Goal: Complete application form: Complete application form

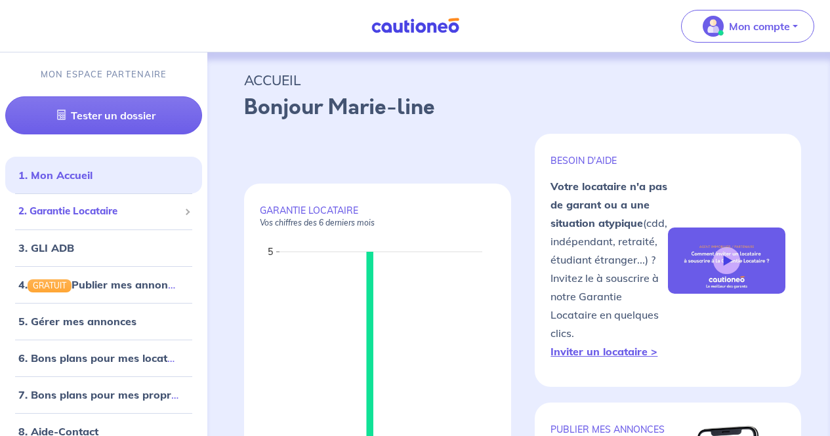
click at [100, 219] on div "2. Garantie Locataire" at bounding box center [103, 212] width 197 height 26
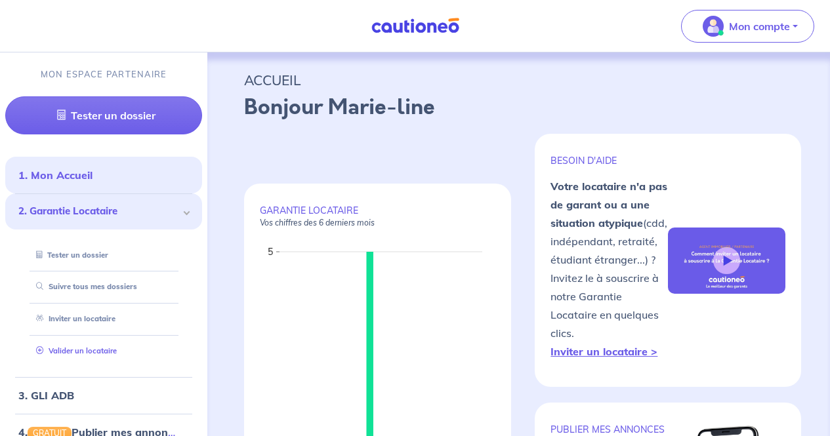
click at [90, 346] on link "Valider un locataire" at bounding box center [74, 350] width 86 height 9
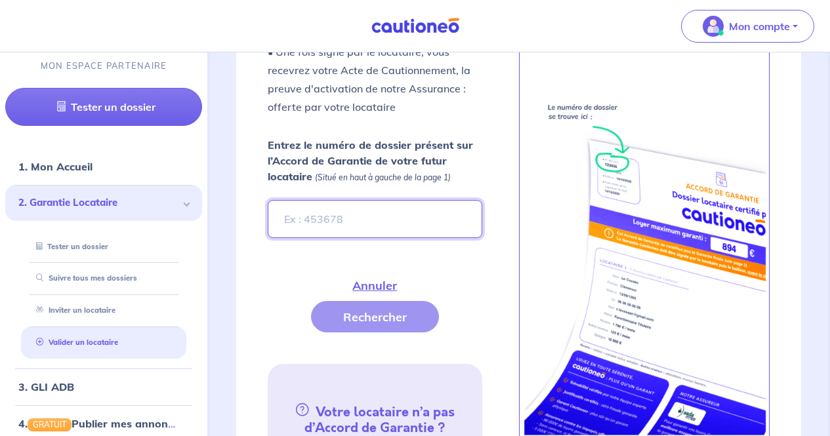
scroll to position [524, 0]
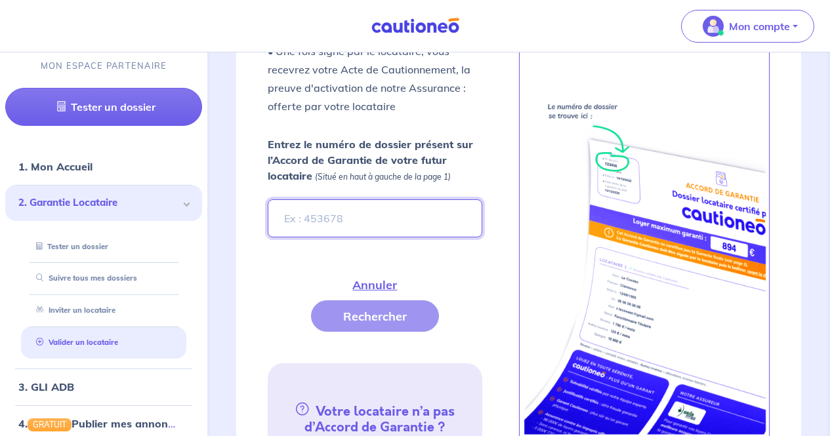
paste input "1b087a75-6b24-4e29-aca1-24f35484cc8d"
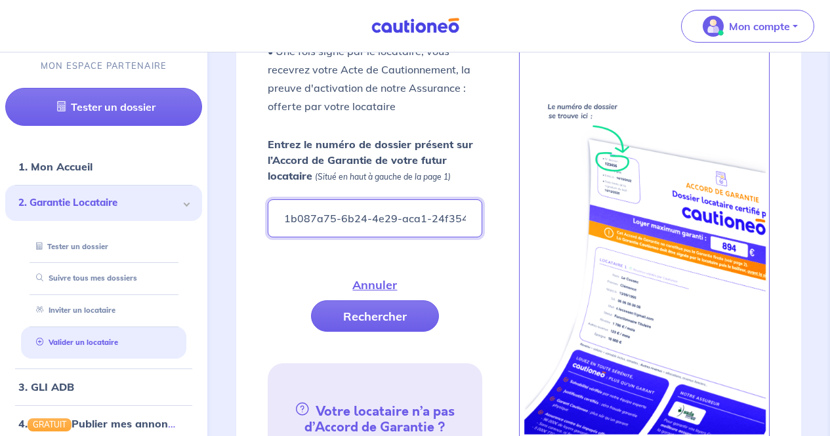
scroll to position [0, 32]
type input "1b087a75-6b24-4e29-aca1-24f35484cc8d"
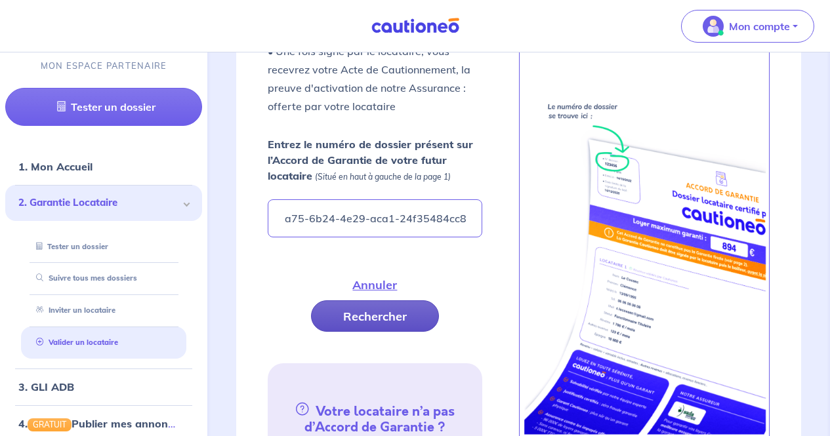
click at [381, 315] on button "Rechercher" at bounding box center [375, 316] width 128 height 31
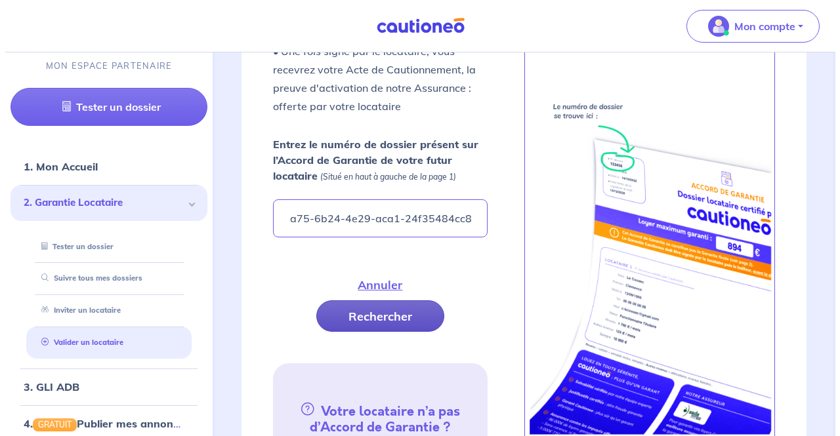
scroll to position [0, 0]
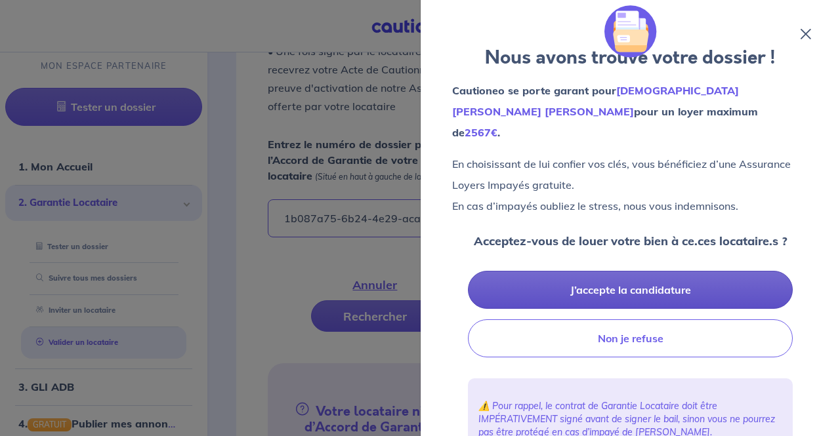
drag, startPoint x: 381, startPoint y: 315, endPoint x: 715, endPoint y: 253, distance: 339.8
click at [715, 271] on button "J’accepte la candidature" at bounding box center [630, 290] width 325 height 38
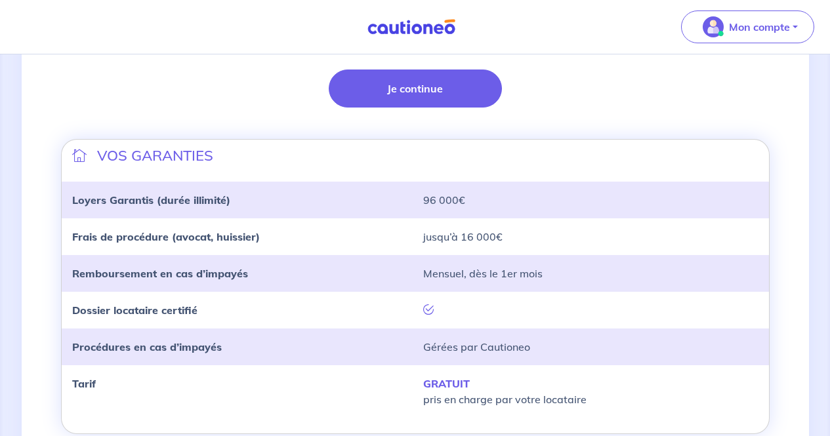
scroll to position [382, 0]
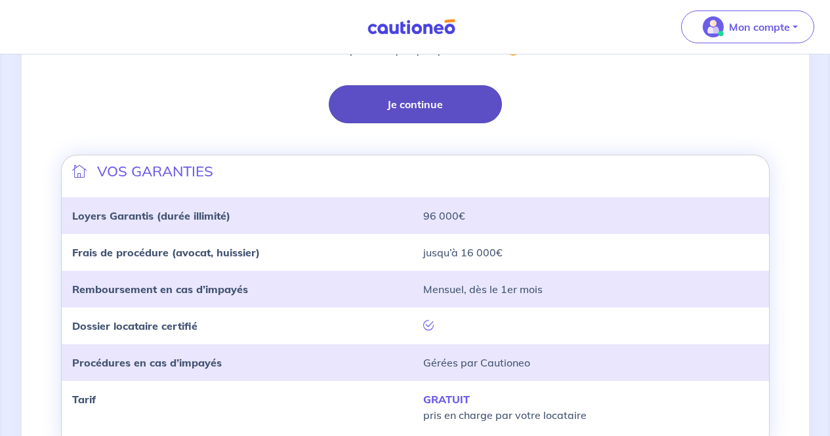
click at [467, 89] on button "Je continue" at bounding box center [415, 104] width 173 height 38
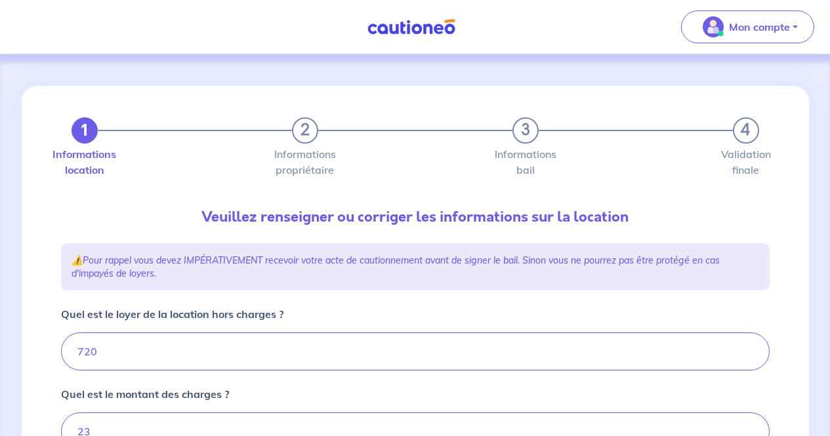
type input "743"
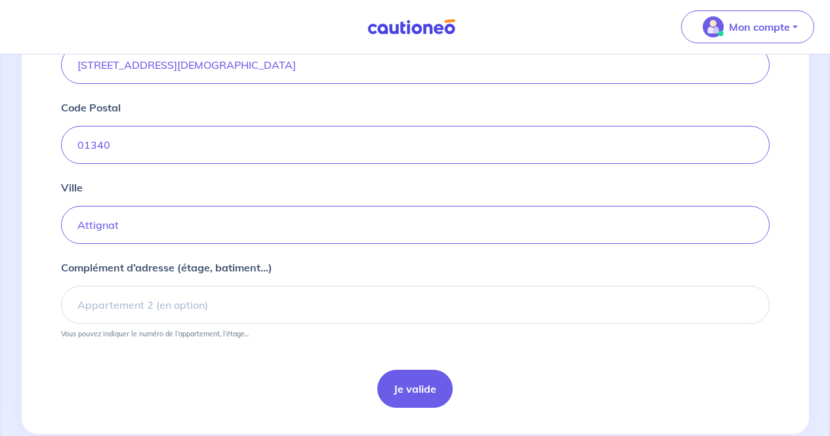
scroll to position [547, 0]
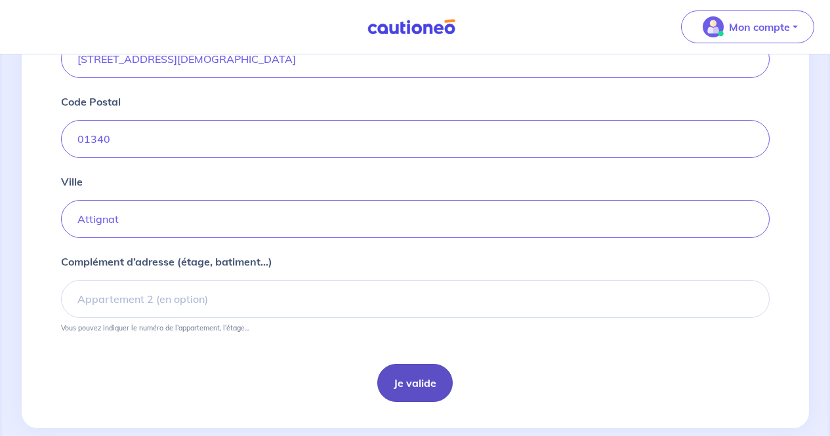
click at [414, 377] on button "Je valide" at bounding box center [414, 383] width 75 height 38
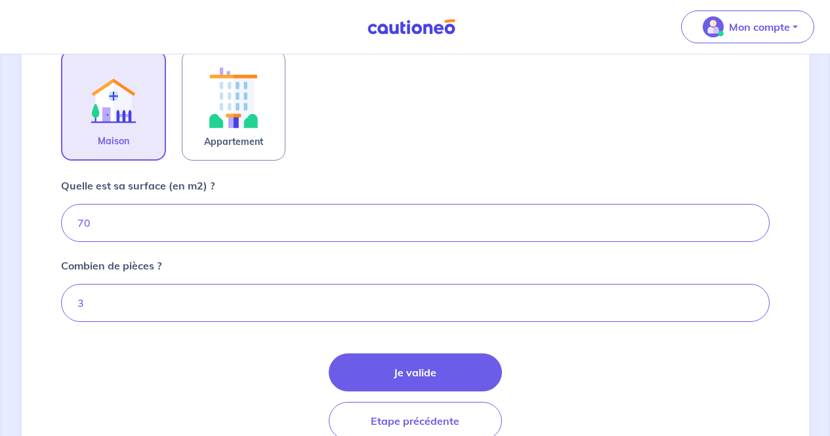
scroll to position [437, 0]
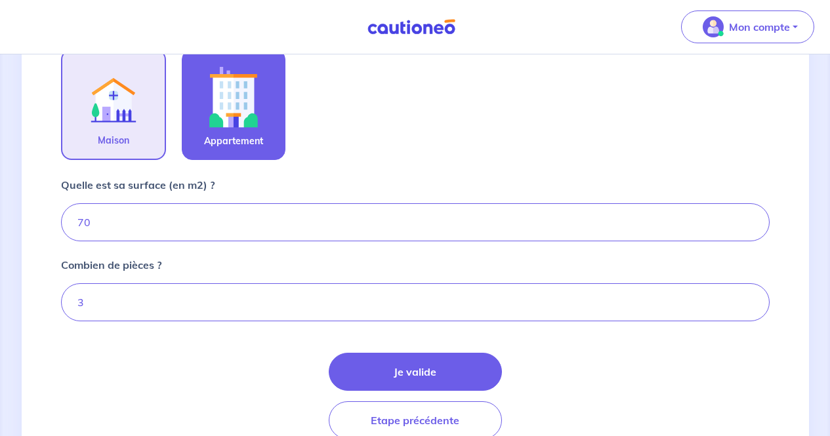
click at [269, 128] on label "Appartement" at bounding box center [234, 104] width 104 height 111
click at [0, 0] on input "Appartement" at bounding box center [0, 0] width 0 height 0
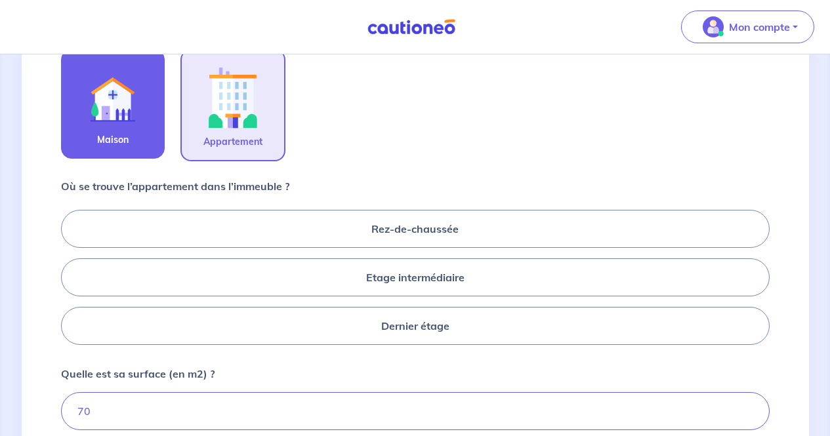
click at [151, 107] on label "Maison" at bounding box center [113, 104] width 104 height 110
click at [0, 0] on input "Maison" at bounding box center [0, 0] width 0 height 0
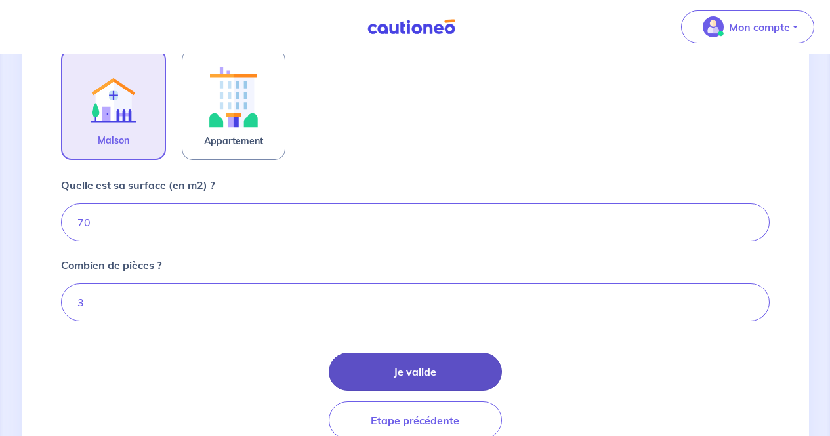
click at [417, 371] on button "Je valide" at bounding box center [415, 372] width 173 height 38
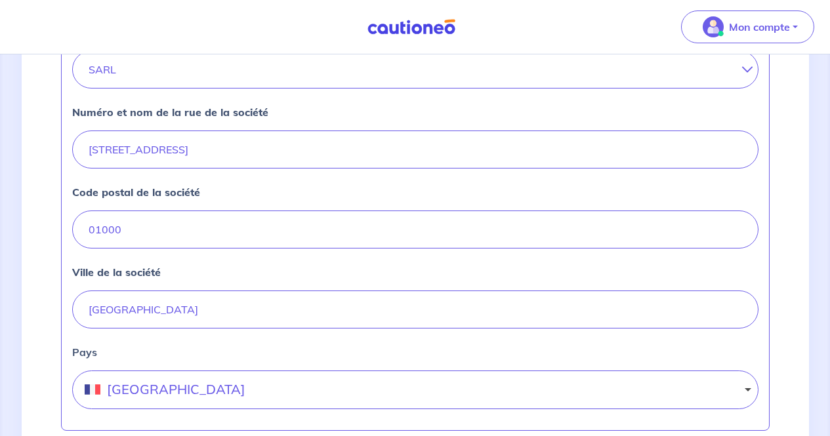
scroll to position [676, 0]
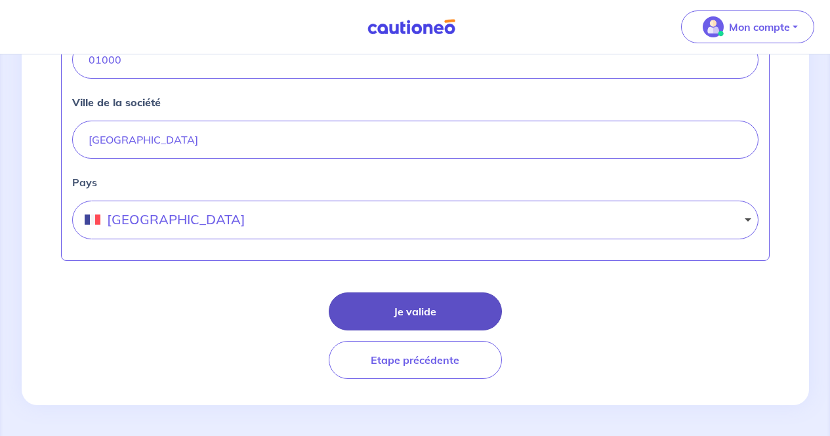
click at [442, 310] on button "Je valide" at bounding box center [415, 312] width 173 height 38
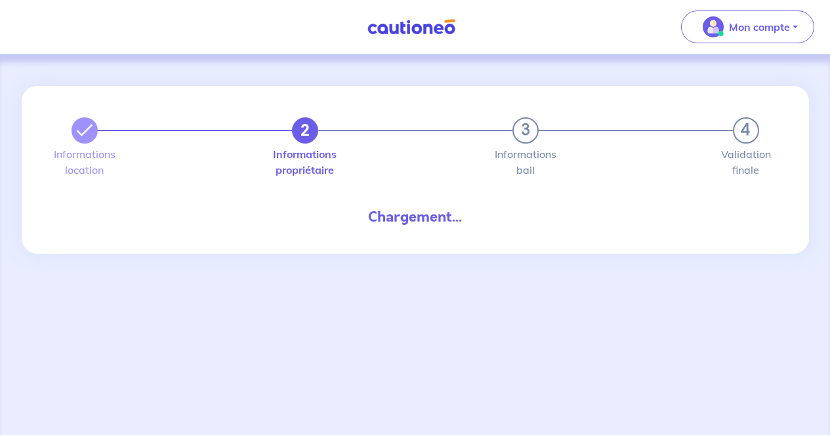
select select "FR"
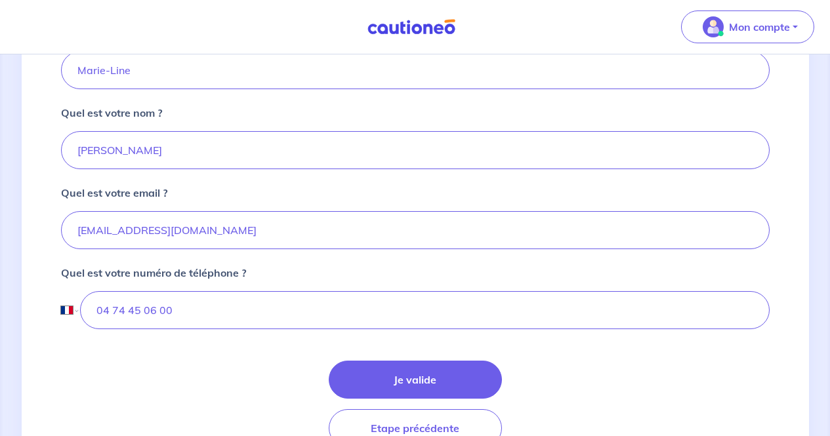
scroll to position [392, 0]
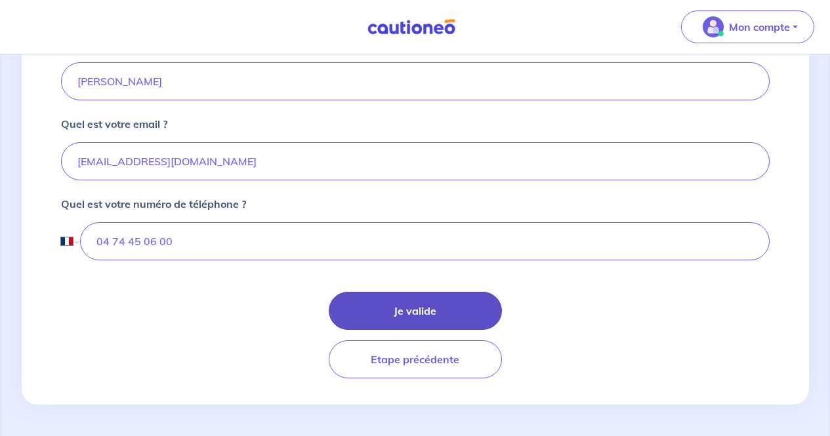
click at [434, 300] on button "Je valide" at bounding box center [415, 311] width 173 height 38
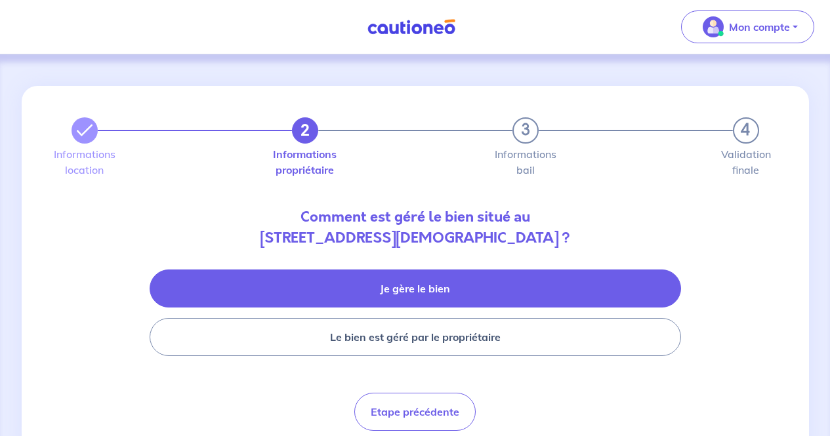
click at [419, 297] on button "Je gère le bien" at bounding box center [415, 289] width 531 height 38
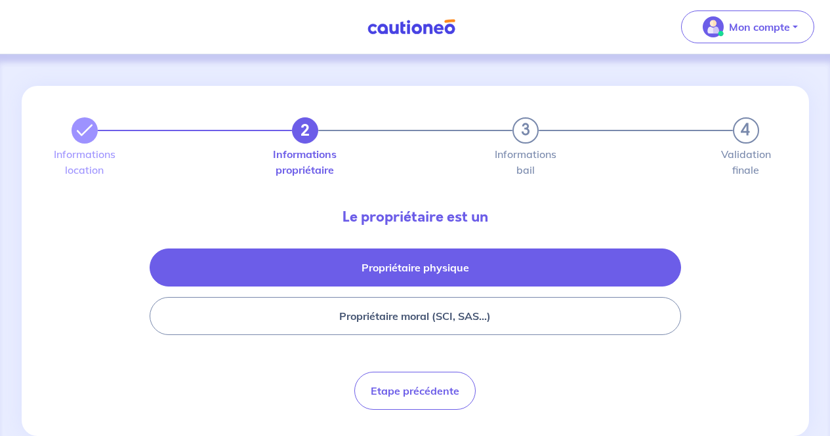
click at [491, 262] on button "Propriétaire physique" at bounding box center [415, 268] width 531 height 38
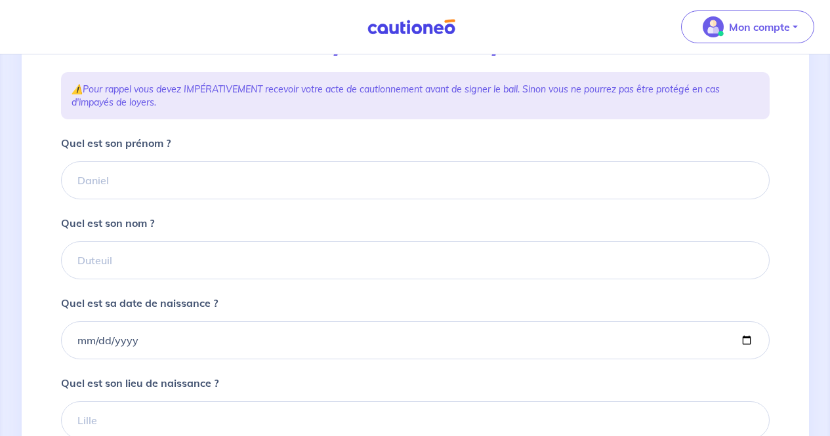
scroll to position [231, 0]
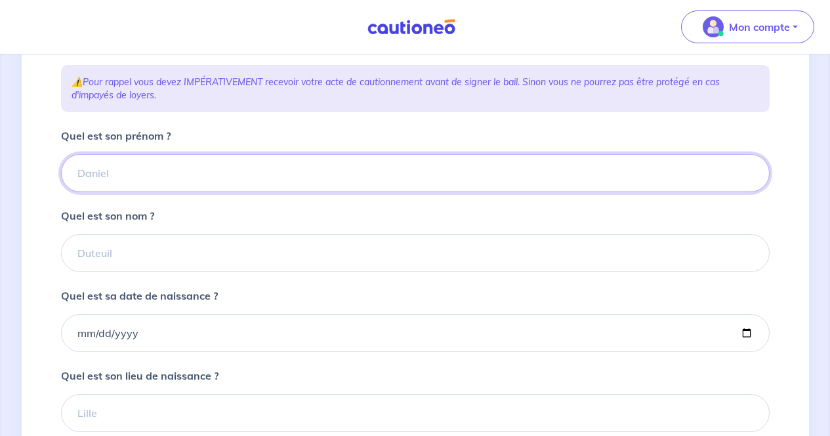
click at [312, 169] on input "Quel est son prénom ?" at bounding box center [415, 173] width 709 height 38
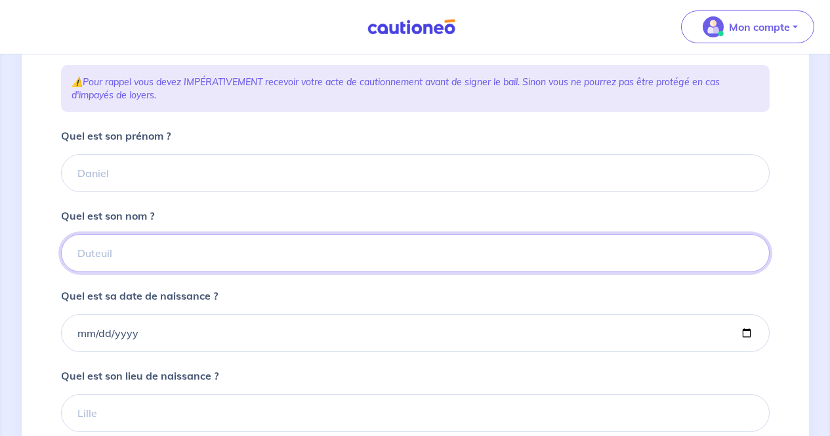
click at [316, 253] on input "Quel est son nom ?" at bounding box center [415, 253] width 709 height 38
type input "Jouvent"
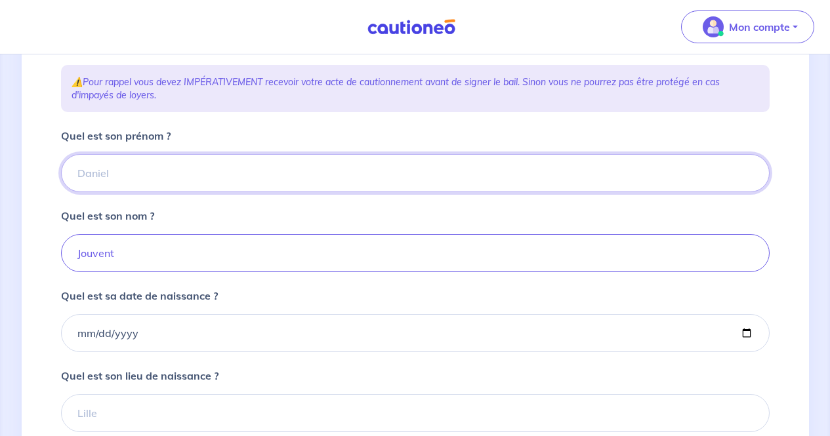
click at [217, 179] on input "Quel est son prénom ?" at bounding box center [415, 173] width 709 height 38
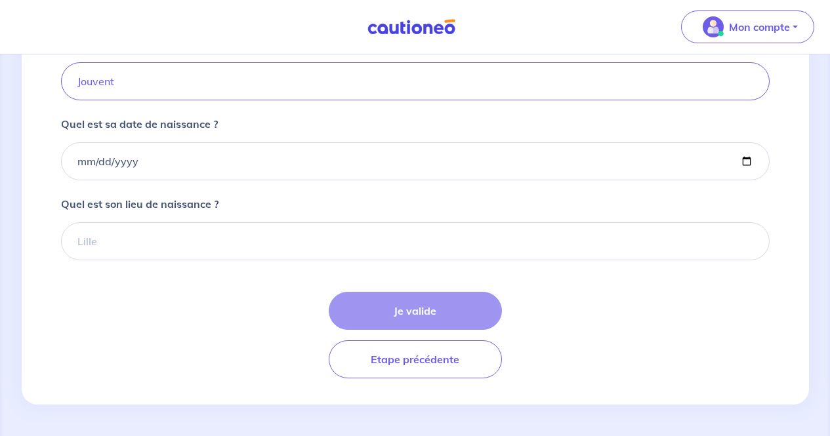
type input "Patrick"
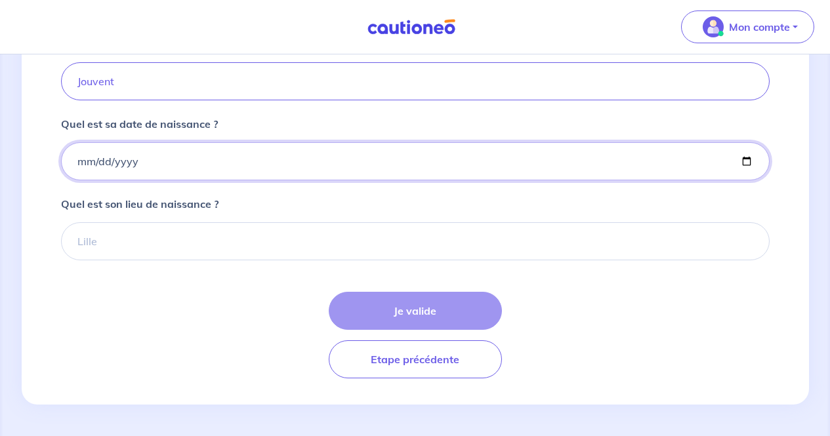
click at [81, 165] on input "Quel est sa date de naissance ?" at bounding box center [415, 161] width 709 height 38
type input "1999-11-01"
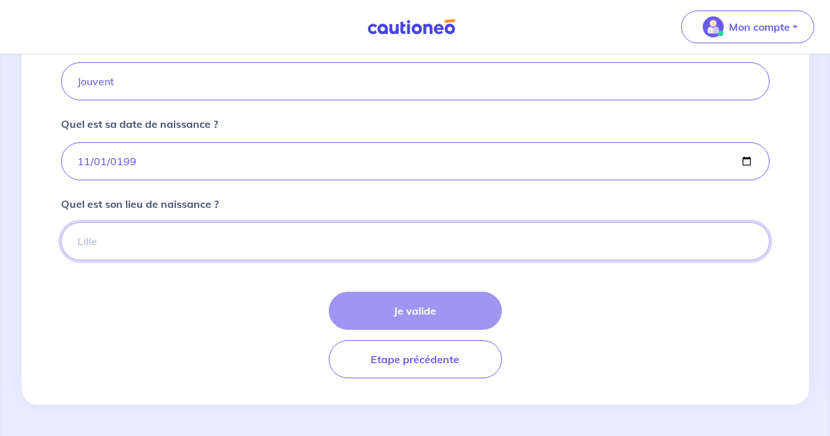
click at [143, 245] on input "Quel est son lieu de naissance ?" at bounding box center [415, 241] width 709 height 38
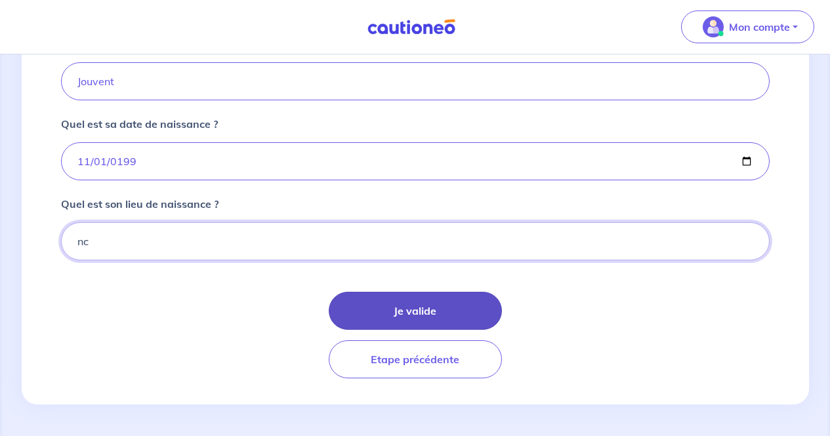
type input "nc"
click at [353, 302] on button "Je valide" at bounding box center [415, 311] width 173 height 38
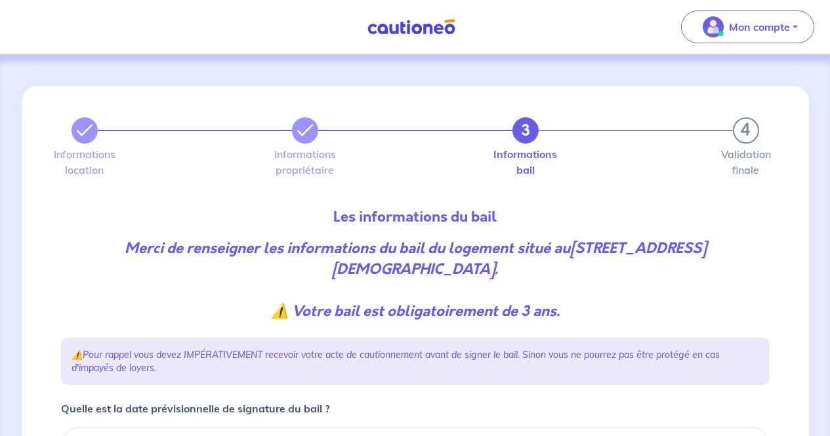
scroll to position [198, 0]
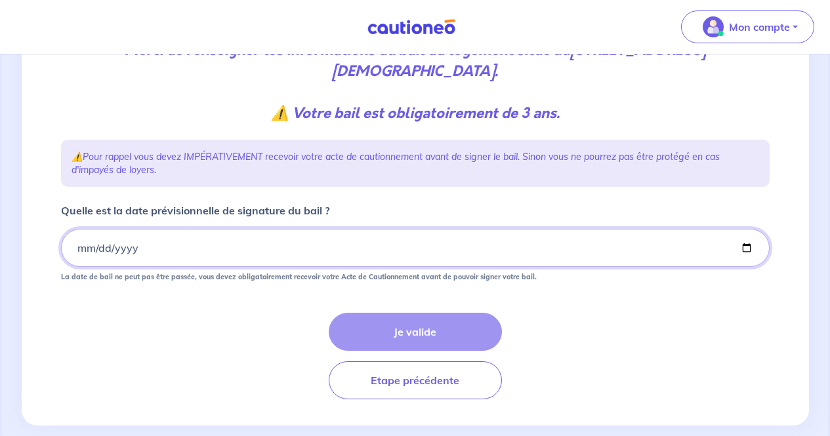
click at [79, 234] on input "Quelle est la date prévisionnelle de signature du bail ?" at bounding box center [415, 248] width 709 height 38
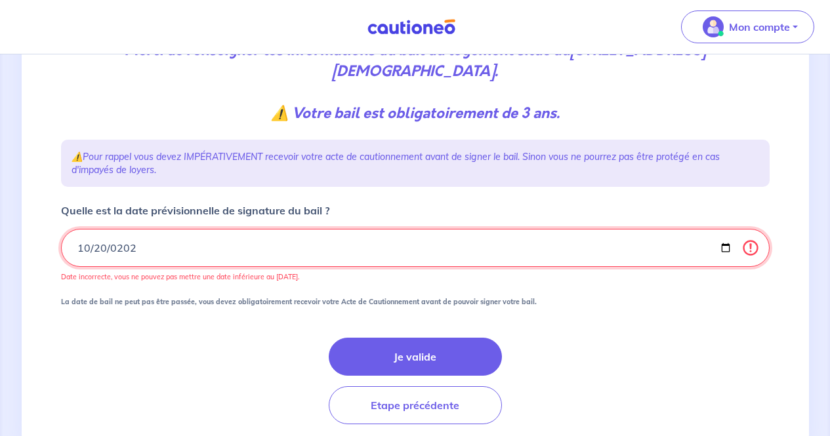
type input "2025-10-20"
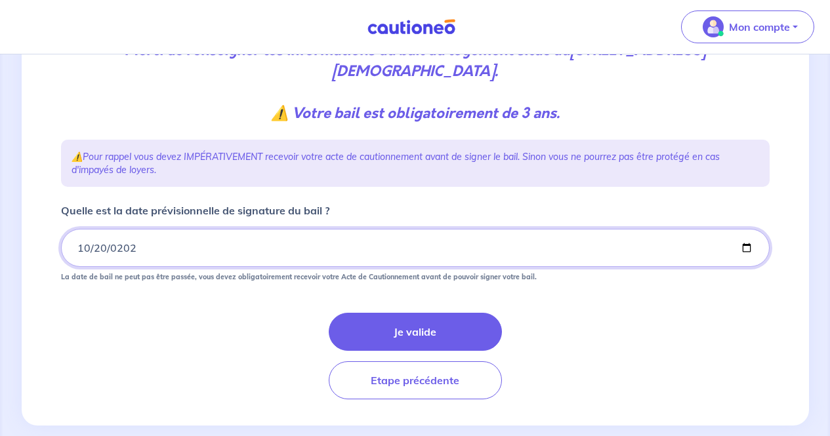
click at [93, 229] on input "2025-10-20" at bounding box center [415, 248] width 709 height 38
click at [101, 229] on input "2025-10-20" at bounding box center [415, 248] width 709 height 38
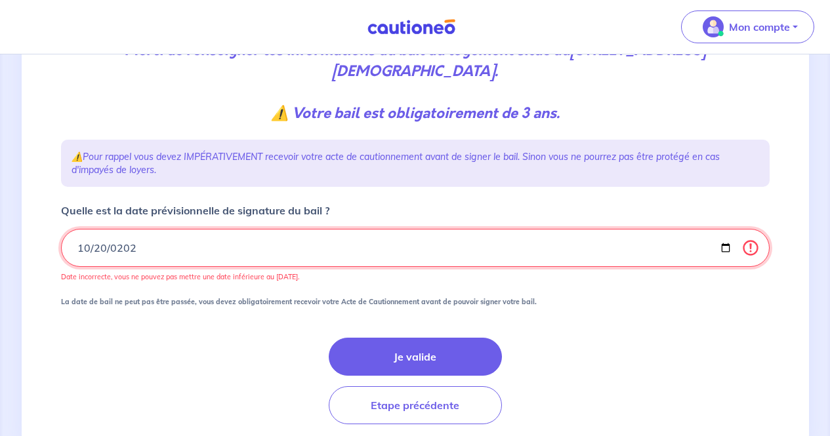
type input "2025-11-20"
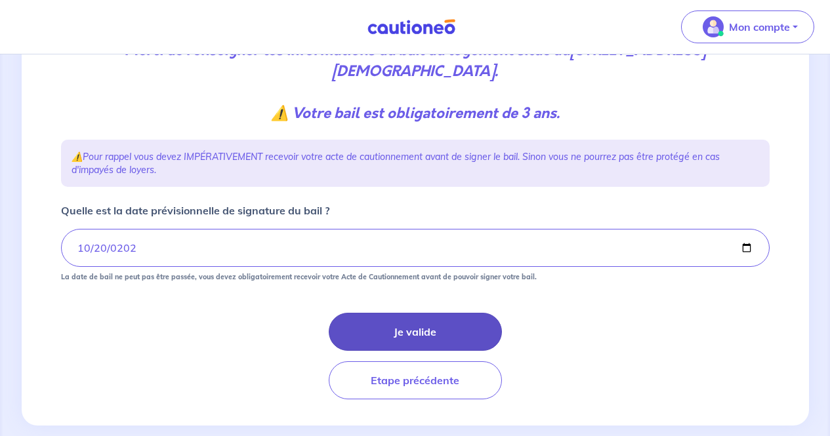
drag, startPoint x: 487, startPoint y: 317, endPoint x: 494, endPoint y: 317, distance: 7.2
click at [494, 317] on button "Je valide" at bounding box center [415, 332] width 173 height 38
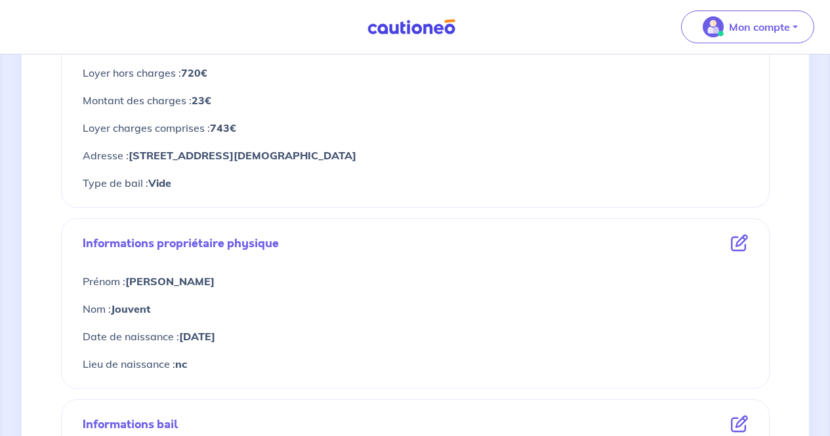
scroll to position [610, 0]
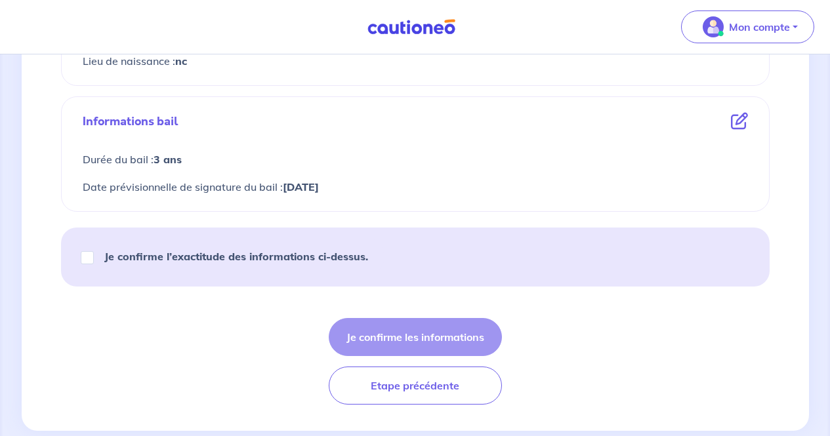
click at [279, 260] on strong "Je confirme l’exactitude des informations ci-dessus." at bounding box center [236, 256] width 264 height 13
click at [94, 260] on input "Je confirme l’exactitude des informations ci-dessus." at bounding box center [87, 257] width 13 height 13
checkbox input "true"
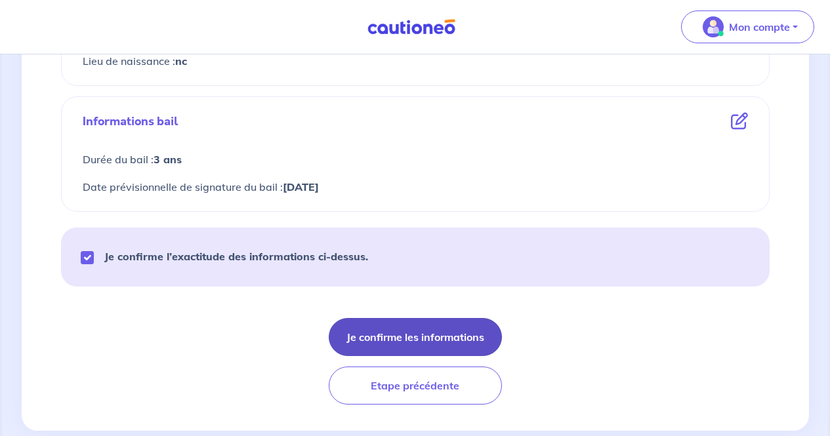
click at [366, 331] on button "Je confirme les informations" at bounding box center [415, 337] width 173 height 38
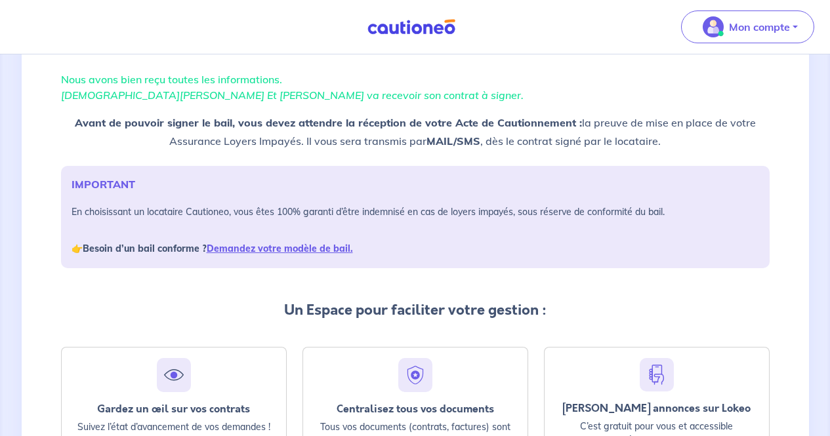
scroll to position [246, 0]
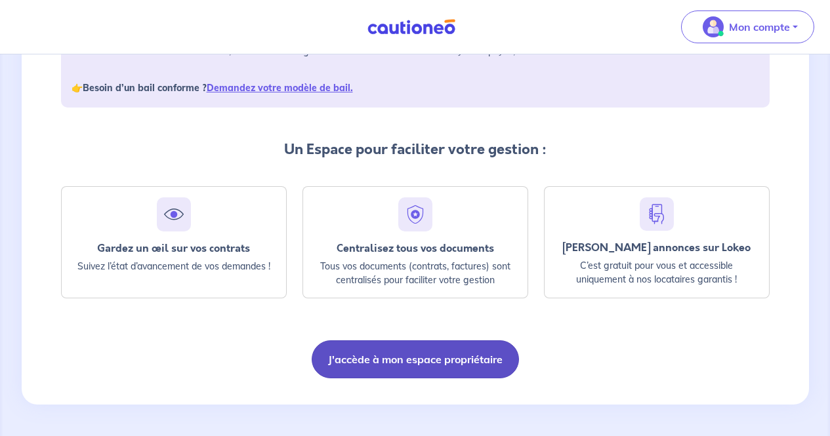
click at [389, 365] on button "J'accède à mon espace propriétaire" at bounding box center [415, 360] width 207 height 38
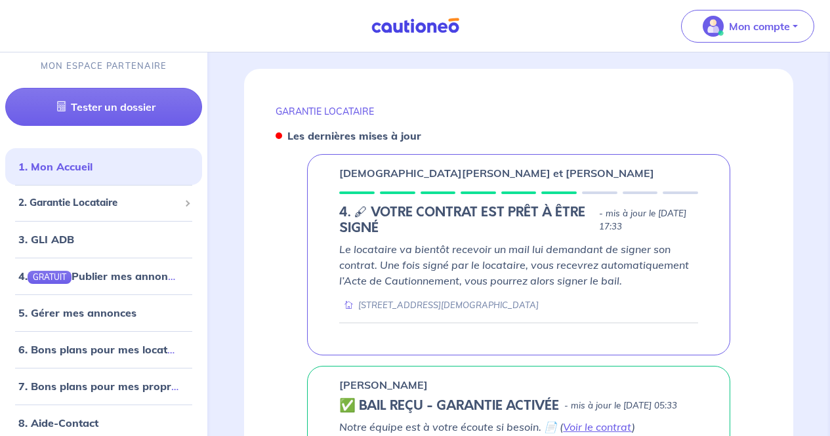
scroll to position [560, 0]
click at [309, 263] on div "Christian CAPEAU et Nicole CAPEAU 4. 🖋 VOTRE CONTRAT EST PRÊT À ÊTRE SIGNÉ - mi…" at bounding box center [518, 255] width 423 height 201
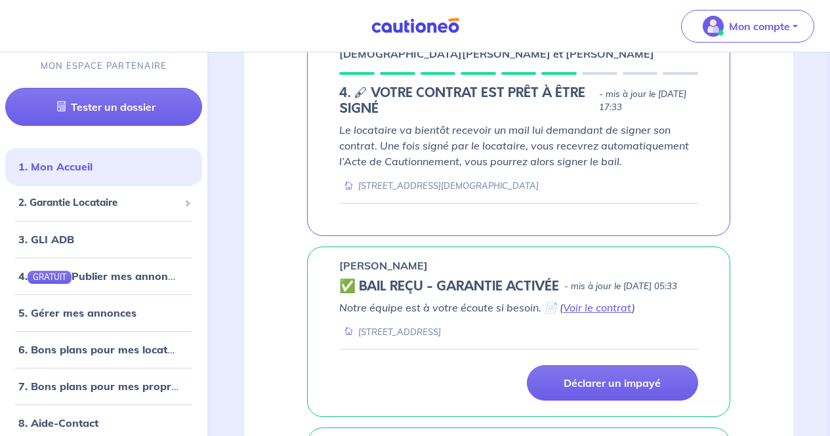
scroll to position [684, 0]
